Goal: Information Seeking & Learning: Learn about a topic

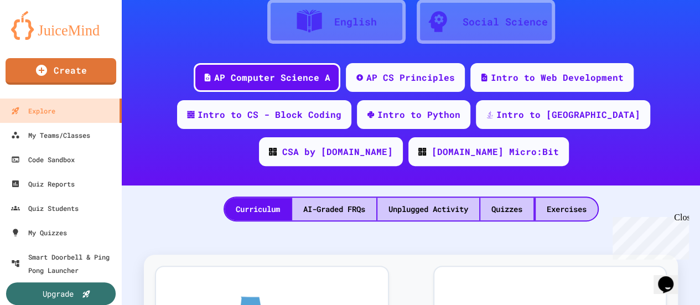
scroll to position [111, 0]
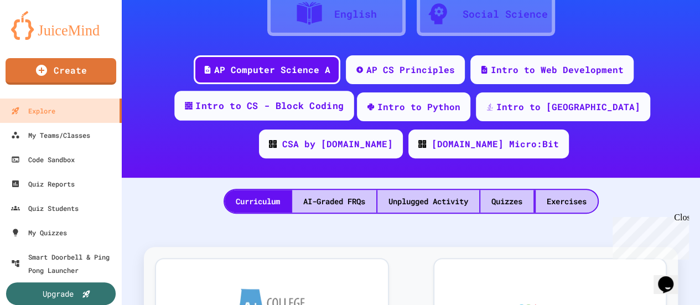
click at [272, 105] on div "Intro to CS - Block Coding" at bounding box center [269, 106] width 148 height 14
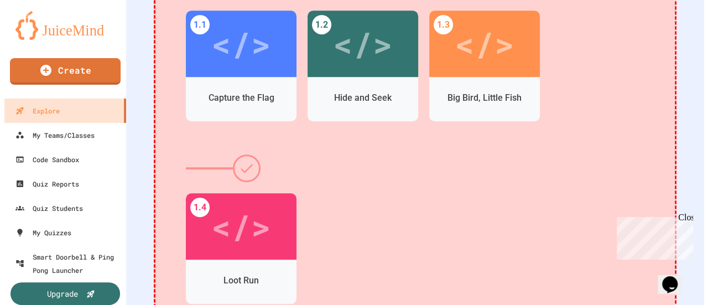
scroll to position [387, 0]
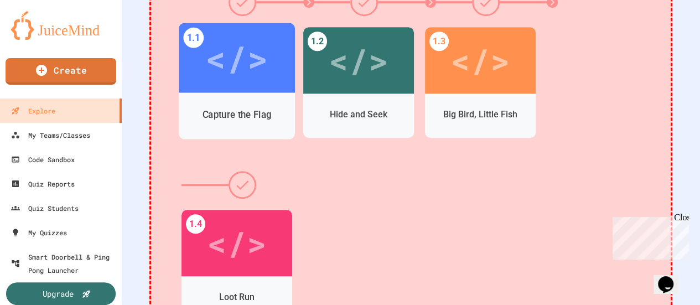
click at [278, 116] on div "Capture the Flag" at bounding box center [237, 114] width 116 height 32
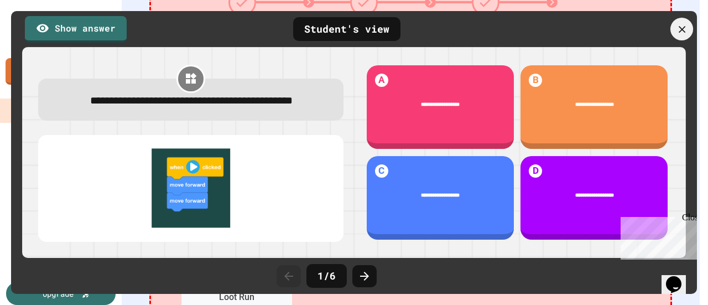
click at [678, 24] on icon at bounding box center [682, 29] width 12 height 12
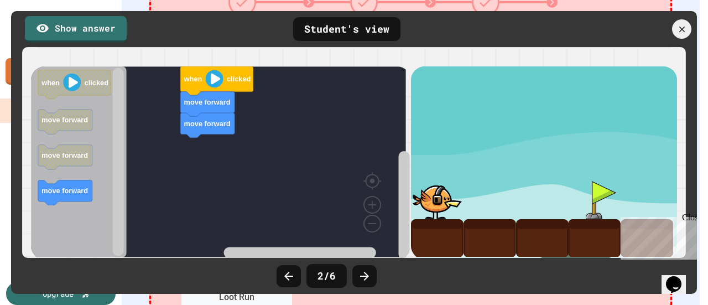
scroll to position [94, 0]
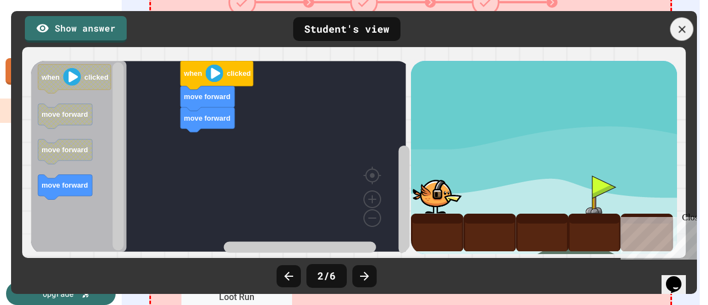
click at [683, 32] on icon at bounding box center [682, 29] width 12 height 12
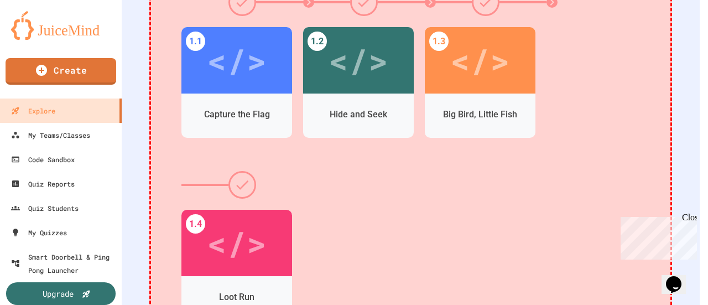
scroll to position [166, 0]
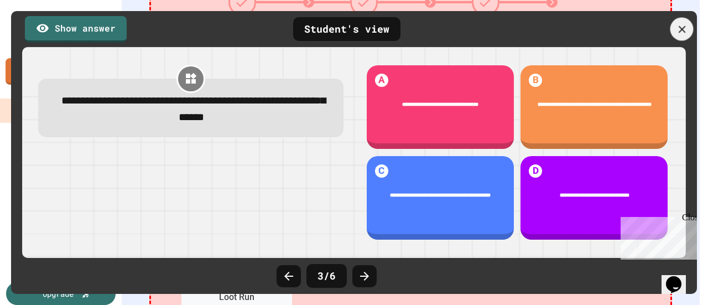
click at [678, 26] on icon at bounding box center [682, 29] width 12 height 12
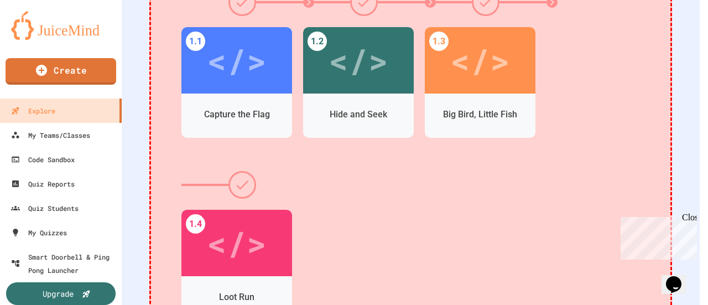
scroll to position [332, 0]
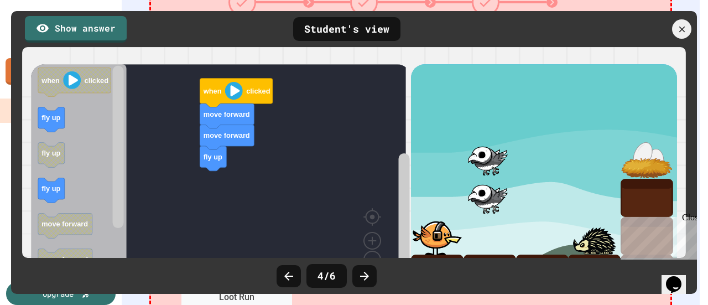
scroll to position [133, 0]
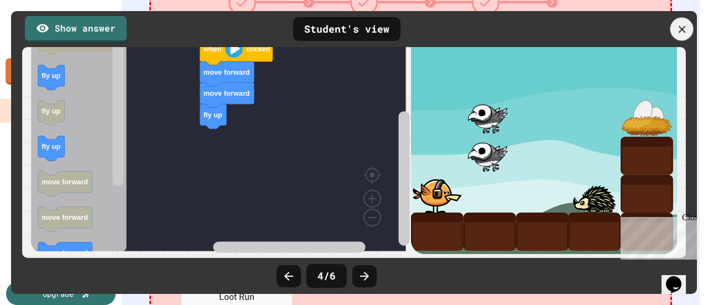
click at [676, 23] on div at bounding box center [681, 29] width 23 height 23
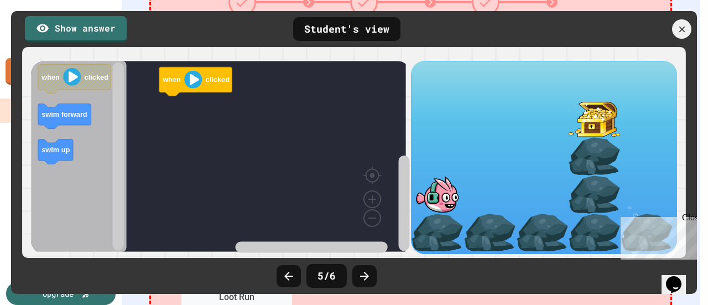
scroll to position [77, 0]
click at [679, 30] on icon at bounding box center [681, 29] width 11 height 11
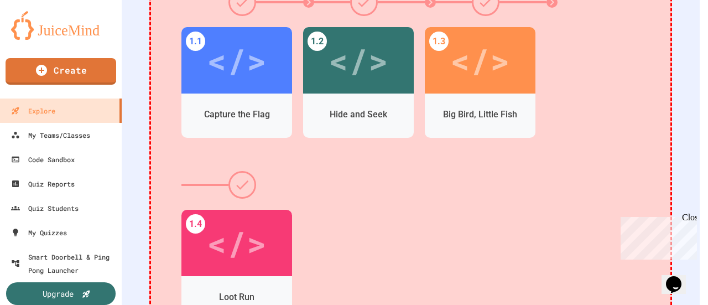
scroll to position [60, 0]
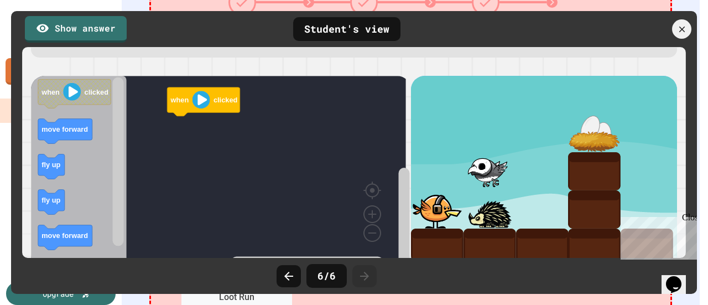
scroll to position [94, 0]
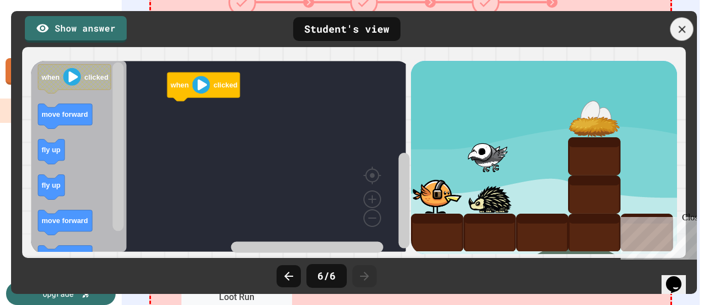
click at [681, 28] on icon at bounding box center [682, 29] width 12 height 12
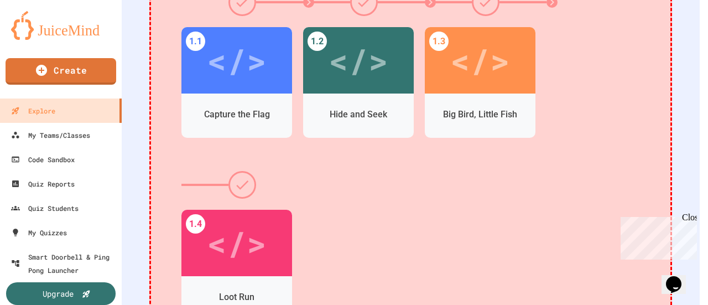
scroll to position [399, 0]
